Goal: Information Seeking & Learning: Learn about a topic

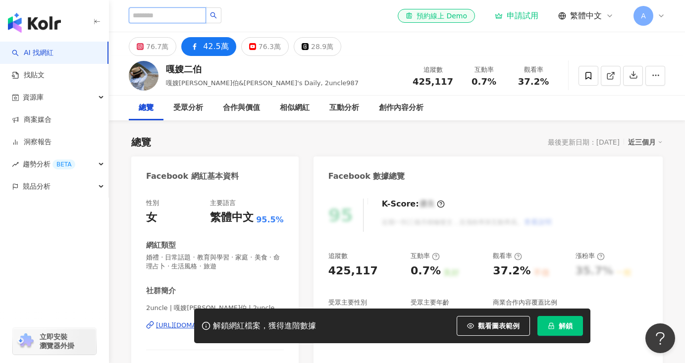
click at [182, 9] on input "search" at bounding box center [167, 15] width 77 height 16
type input "*"
type input "***"
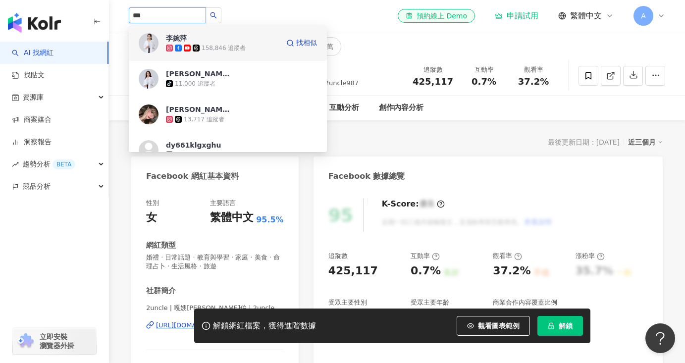
click at [259, 44] on div "158,846 追蹤者" at bounding box center [222, 48] width 113 height 10
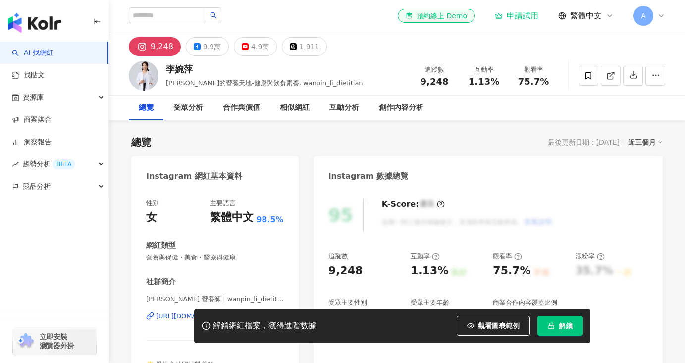
click at [199, 44] on button "9.9萬" at bounding box center [207, 46] width 43 height 19
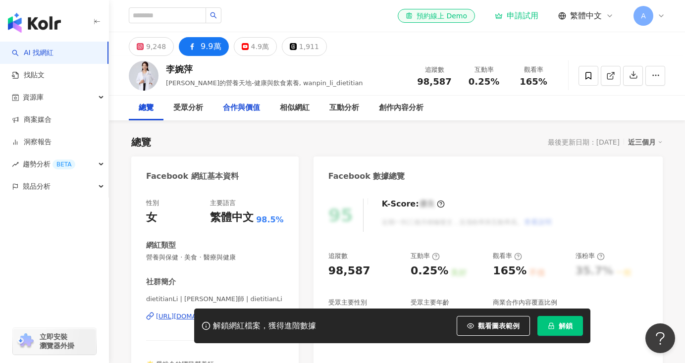
scroll to position [23, 0]
